Goal: Task Accomplishment & Management: Manage account settings

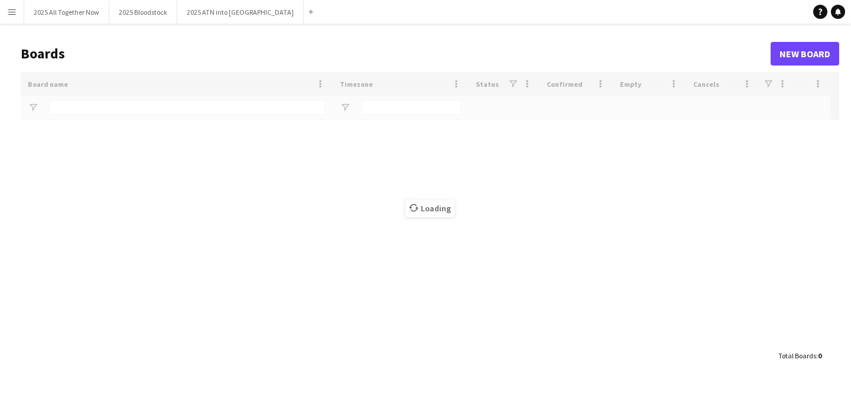
type input "***"
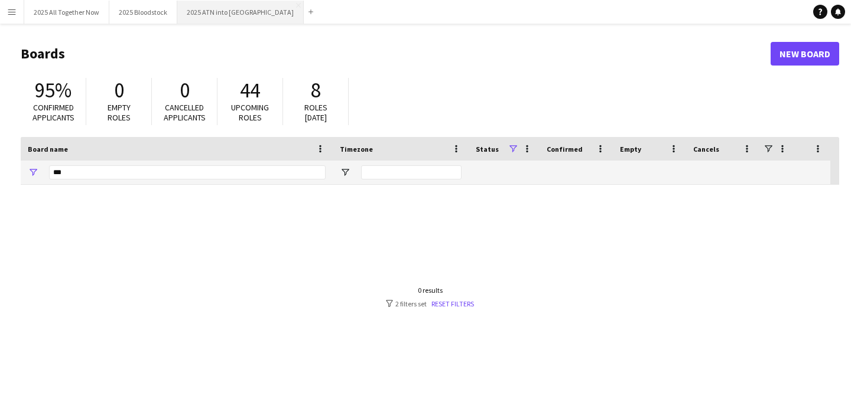
click at [217, 11] on button "2025 ATN into WOH Close" at bounding box center [240, 12] width 126 height 23
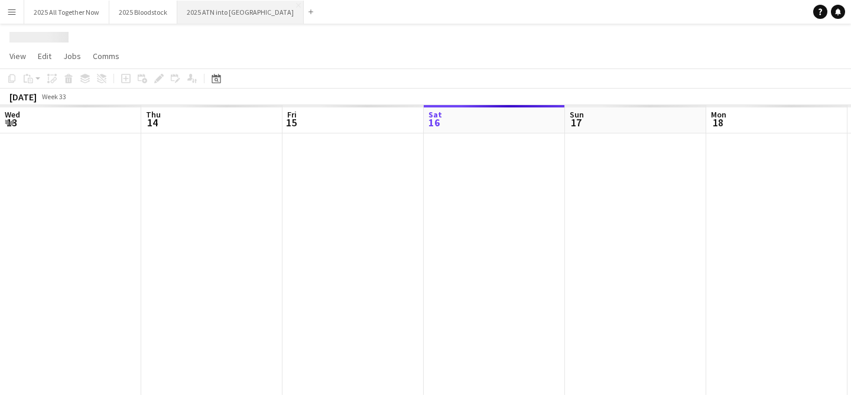
scroll to position [0, 282]
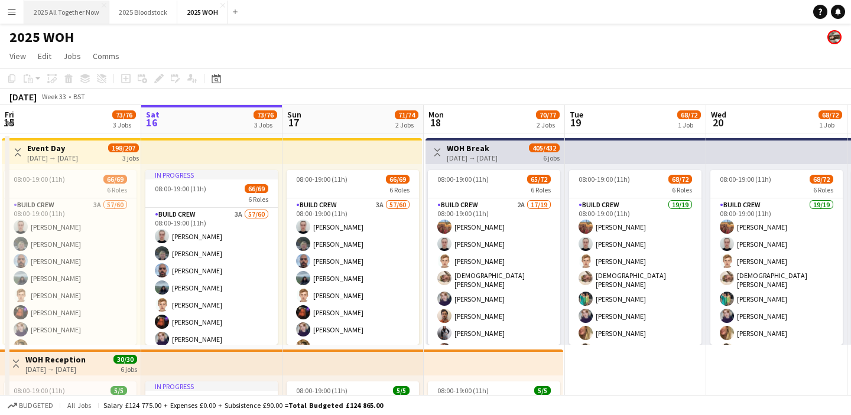
click at [61, 18] on button "2025 All Together Now Close" at bounding box center [66, 12] width 85 height 23
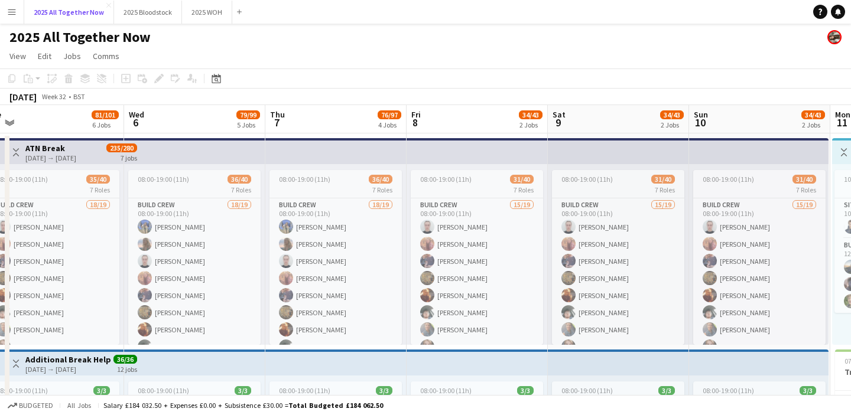
scroll to position [0, 443]
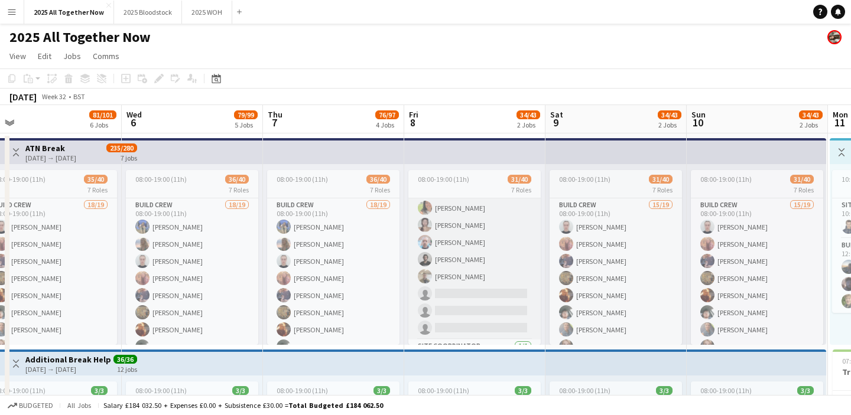
click at [460, 287] on app-card-role "New Build Crew [DATE] 08:00-19:00 (11h) [PERSON_NAME] [PERSON_NAME] [PERSON_NAM…" at bounding box center [474, 234] width 132 height 212
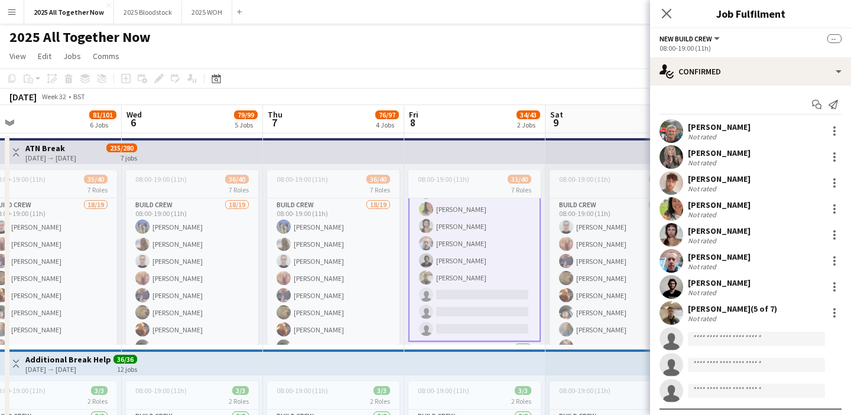
scroll to position [609, 0]
click at [718, 233] on div "[PERSON_NAME]" at bounding box center [719, 231] width 63 height 11
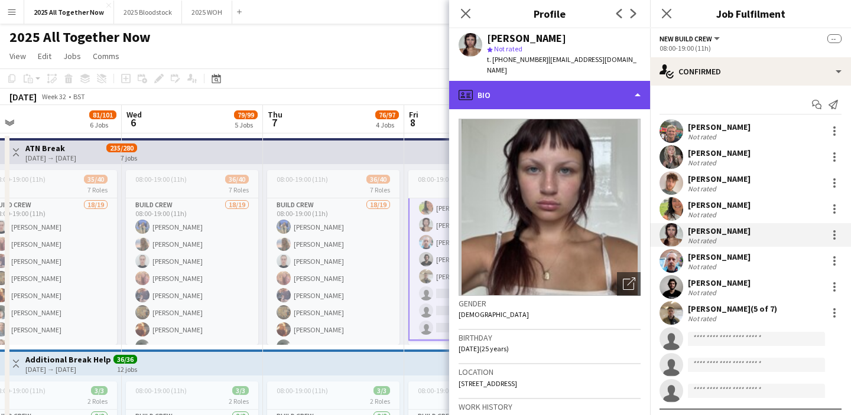
click at [598, 83] on div "profile Bio" at bounding box center [549, 95] width 201 height 28
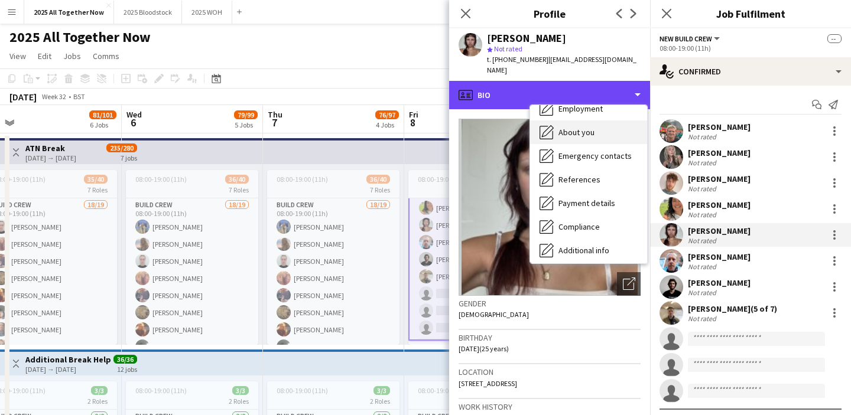
scroll to position [135, 0]
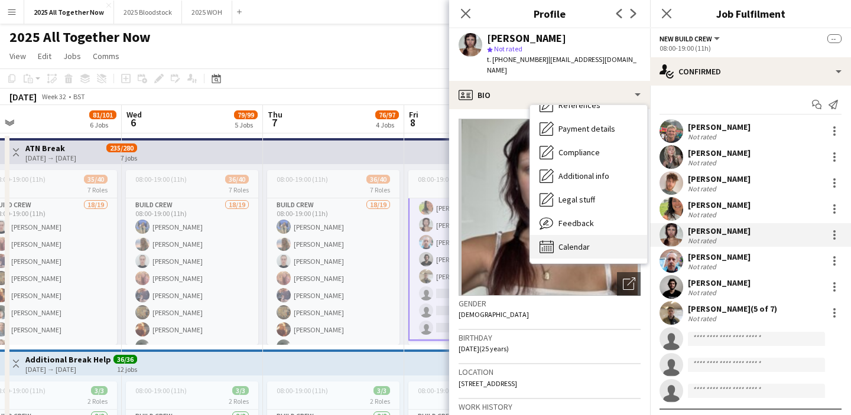
click at [587, 242] on span "Calendar" at bounding box center [573, 247] width 31 height 11
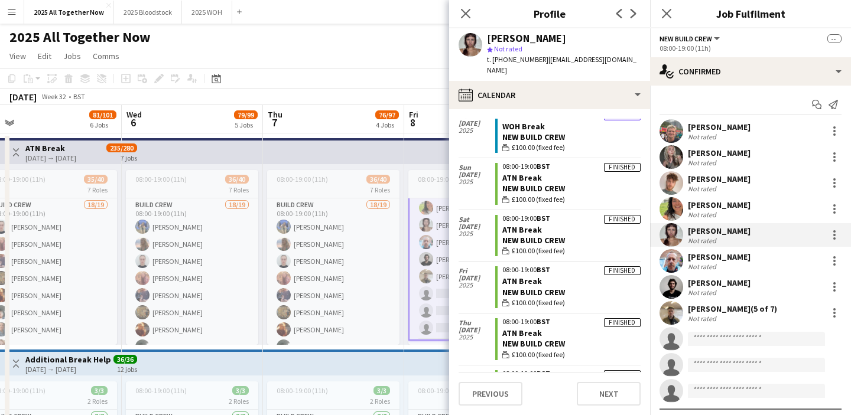
scroll to position [298, 0]
